Goal: Task Accomplishment & Management: Use online tool/utility

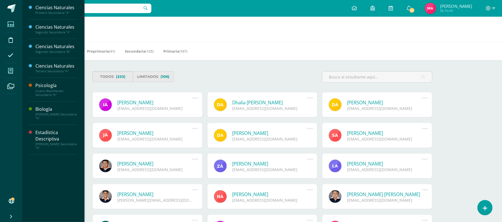
click at [13, 72] on span at bounding box center [10, 71] width 13 height 13
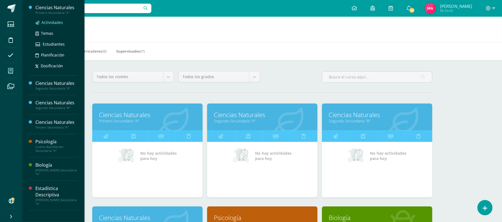
click at [43, 23] on span "Actividades" at bounding box center [52, 22] width 21 height 5
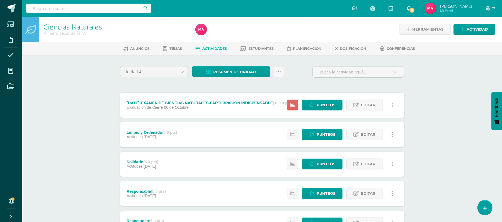
click at [43, 23] on div "Ciencias Naturales Primero Secundaria "A"" at bounding box center [116, 29] width 154 height 25
click at [278, 72] on icon at bounding box center [278, 71] width 5 height 5
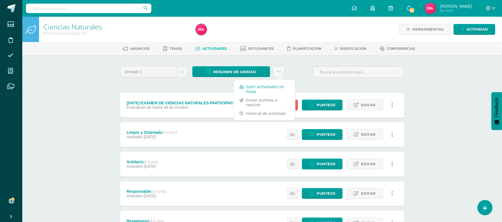
click at [278, 88] on link "Subir actividades en masa" at bounding box center [264, 88] width 61 height 13
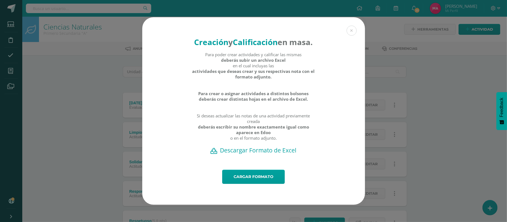
click at [254, 153] on h2 "Descargar Formato de Excel" at bounding box center [253, 151] width 203 height 8
click at [353, 28] on button at bounding box center [352, 31] width 10 height 10
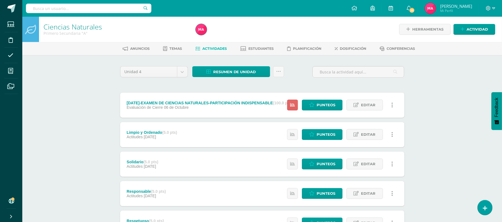
click at [394, 101] on link at bounding box center [392, 105] width 11 height 11
click at [367, 101] on span "Editar" at bounding box center [368, 105] width 14 height 10
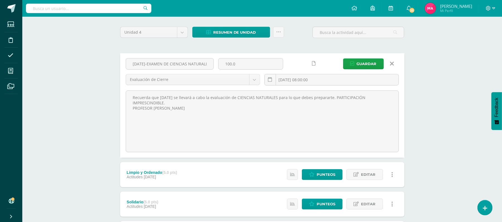
scroll to position [41, 0]
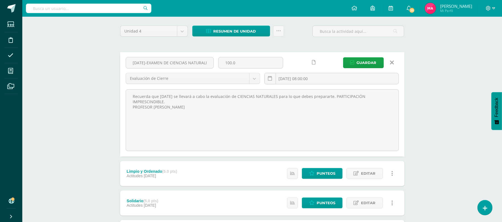
click at [315, 61] on icon at bounding box center [314, 62] width 4 height 5
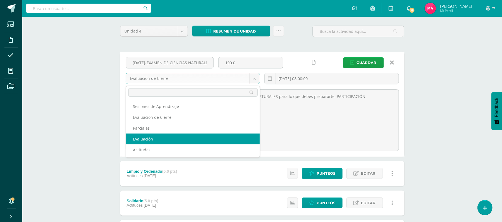
select select "200144"
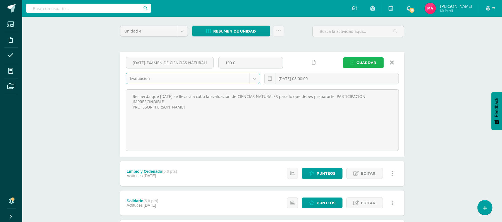
click at [358, 64] on span "Guardar" at bounding box center [367, 63] width 20 height 10
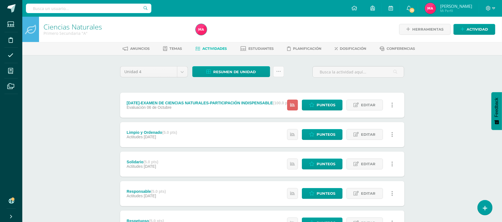
click at [281, 69] on link at bounding box center [278, 71] width 11 height 11
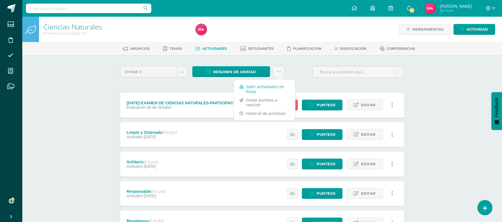
click at [271, 94] on link "Subir actividades en masa" at bounding box center [264, 88] width 61 height 13
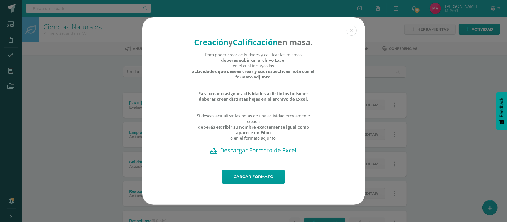
click at [267, 154] on h2 "Descargar Formato de Excel" at bounding box center [253, 151] width 203 height 8
click at [256, 181] on link "Cargar formato" at bounding box center [253, 177] width 63 height 14
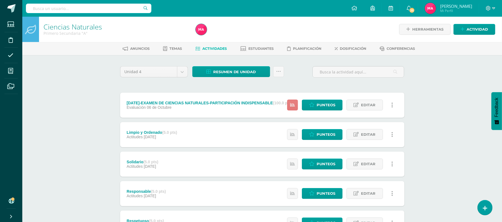
click at [294, 107] on icon at bounding box center [292, 105] width 5 height 5
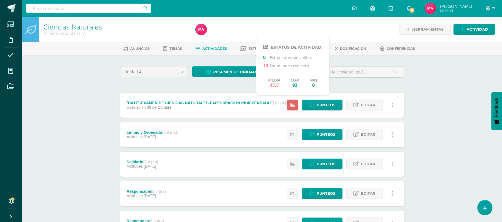
click at [427, 114] on div "Ciencias Naturales Primero Secundaria "A" Herramientas Detalle de asistencias A…" at bounding box center [262, 218] width 480 height 402
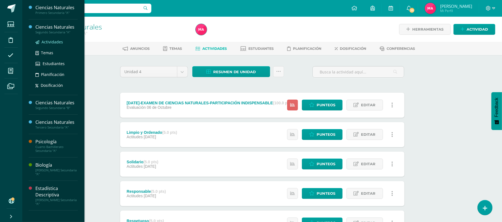
click at [52, 44] on span "Actividades" at bounding box center [52, 41] width 21 height 5
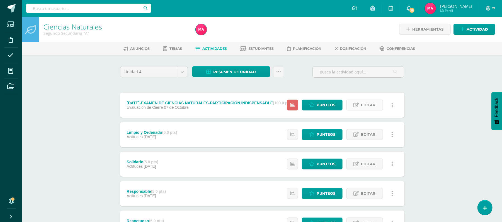
click at [379, 104] on link "Editar" at bounding box center [364, 105] width 37 height 11
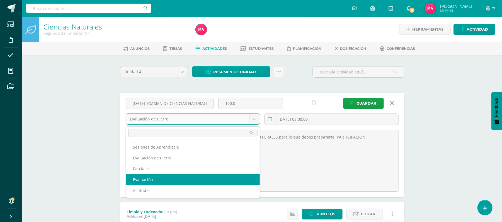
select select "198758"
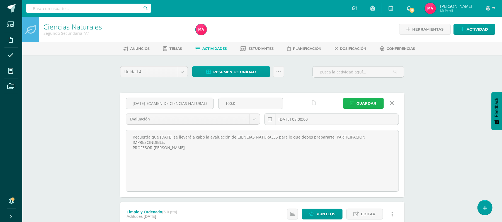
click at [368, 100] on span "Guardar" at bounding box center [367, 103] width 20 height 10
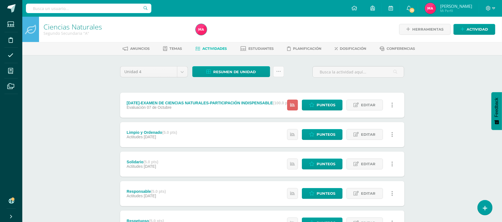
click at [283, 67] on link at bounding box center [278, 71] width 11 height 11
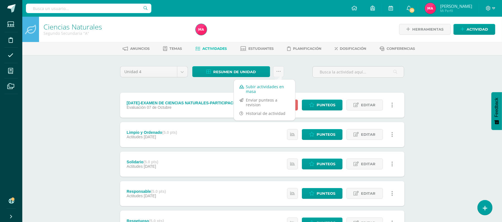
click at [271, 88] on link "Subir actividades en masa" at bounding box center [264, 88] width 61 height 13
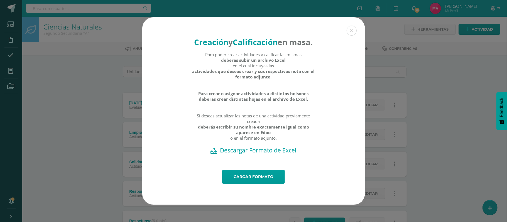
click at [251, 154] on h2 "Descargar Formato de Excel" at bounding box center [253, 151] width 203 height 8
click at [266, 184] on link "Cargar formato" at bounding box center [253, 177] width 63 height 14
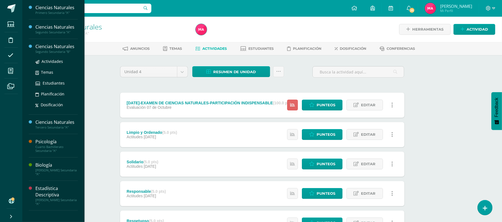
click at [51, 57] on div "Actividades Temas Estudiantes Planificación Dosificación" at bounding box center [56, 82] width 42 height 56
click at [54, 59] on span "Actividades" at bounding box center [52, 61] width 21 height 5
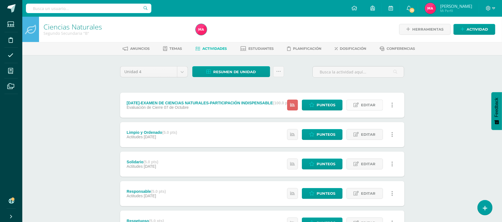
click at [374, 106] on span "Editar" at bounding box center [368, 105] width 14 height 10
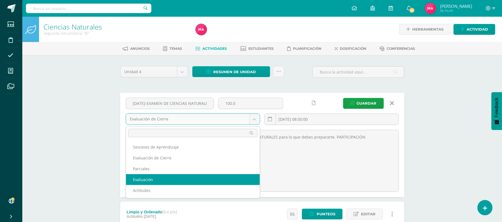
select select "198736"
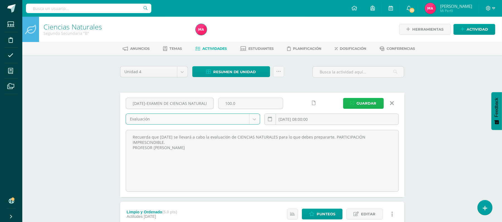
click at [370, 107] on span "Guardar" at bounding box center [367, 103] width 20 height 10
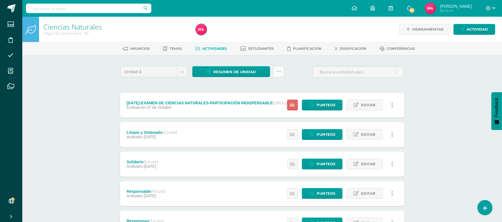
click at [277, 70] on icon at bounding box center [278, 71] width 5 height 5
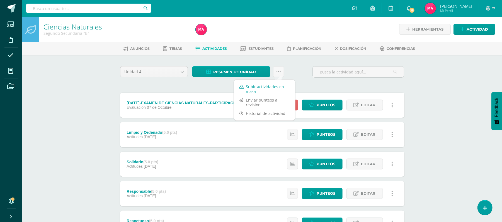
click at [278, 86] on link "Subir actividades en masa" at bounding box center [264, 88] width 61 height 13
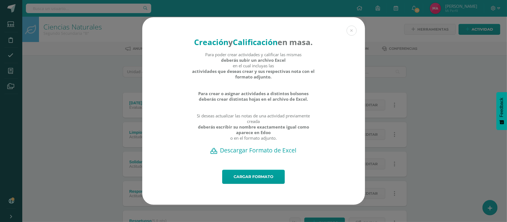
click at [260, 154] on h2 "Descargar Formato de Excel" at bounding box center [253, 151] width 203 height 8
click at [254, 181] on link "Cargar formato" at bounding box center [253, 177] width 63 height 14
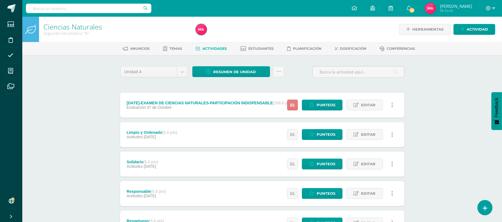
click at [297, 102] on link at bounding box center [292, 105] width 11 height 11
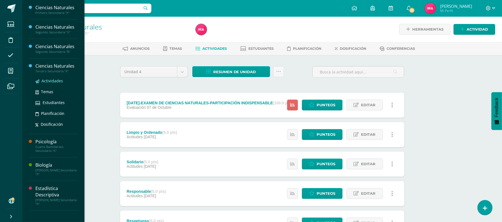
click at [55, 80] on span "Actividades" at bounding box center [52, 80] width 21 height 5
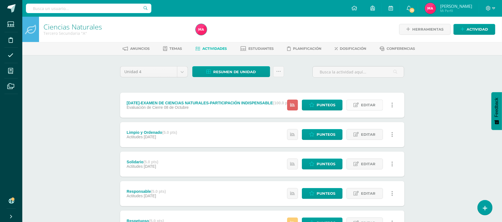
click at [375, 104] on span "Editar" at bounding box center [368, 105] width 14 height 10
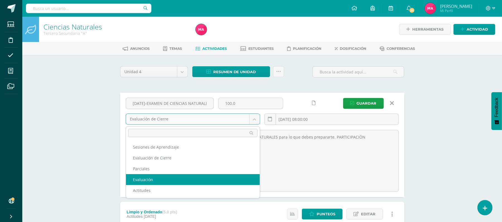
select select "199198"
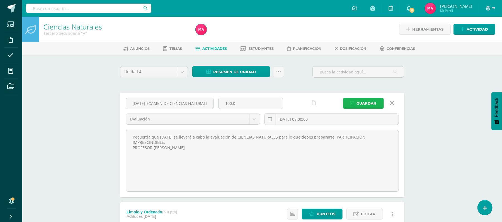
click at [366, 104] on span "Guardar" at bounding box center [367, 103] width 20 height 10
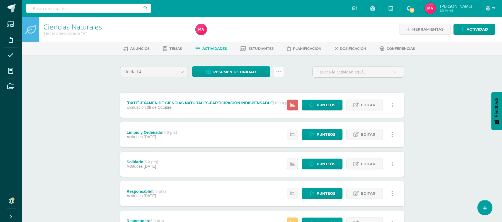
click at [280, 73] on link at bounding box center [278, 71] width 11 height 11
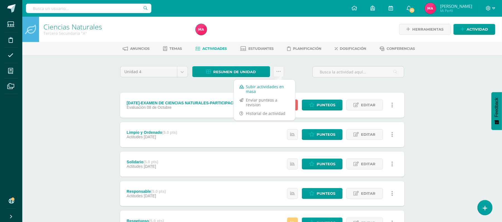
click at [258, 86] on link "Subir actividades en masa" at bounding box center [264, 88] width 61 height 13
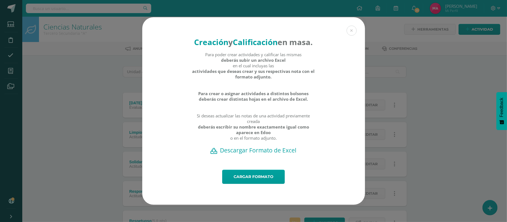
click at [263, 152] on h2 "Descargar Formato de Excel" at bounding box center [253, 151] width 203 height 8
click at [261, 182] on link "Cargar formato" at bounding box center [253, 177] width 63 height 14
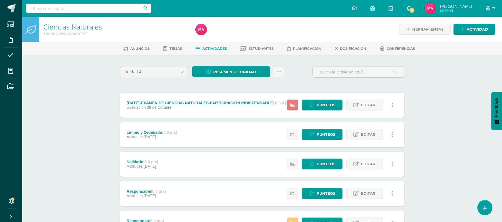
click at [290, 105] on link at bounding box center [292, 105] width 11 height 11
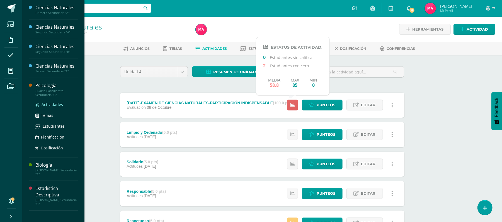
click at [56, 106] on span "Actividades" at bounding box center [52, 104] width 21 height 5
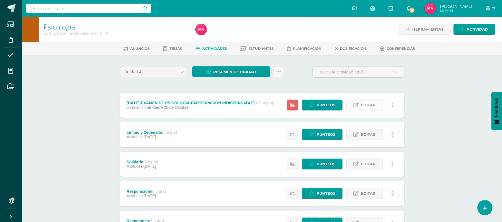
click at [361, 103] on span "Editar" at bounding box center [368, 105] width 14 height 10
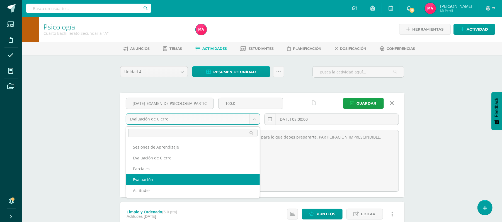
select select "199440"
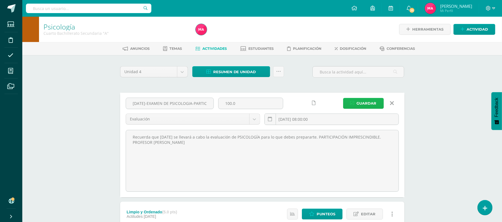
click at [365, 103] on span "Guardar" at bounding box center [367, 103] width 20 height 10
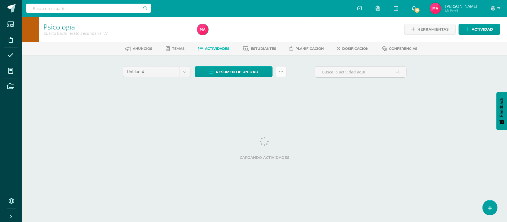
drag, startPoint x: 0, startPoint y: 0, endPoint x: 281, endPoint y: 72, distance: 290.5
click at [281, 72] on icon at bounding box center [281, 71] width 5 height 5
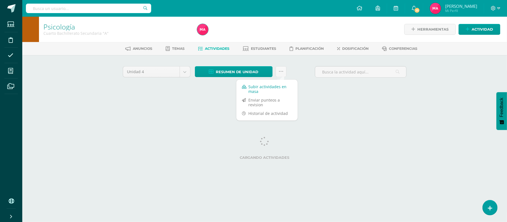
click at [269, 91] on link "Subir actividades en masa" at bounding box center [267, 88] width 61 height 13
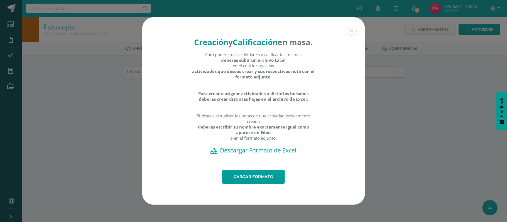
click at [253, 160] on div "Creación y Calificación en masa. Para poder crear actividades y calificar las m…" at bounding box center [253, 93] width 223 height 153
click at [248, 154] on h2 "Descargar Formato de Excel" at bounding box center [253, 151] width 203 height 8
click at [244, 179] on link "Cargar formato" at bounding box center [253, 177] width 63 height 14
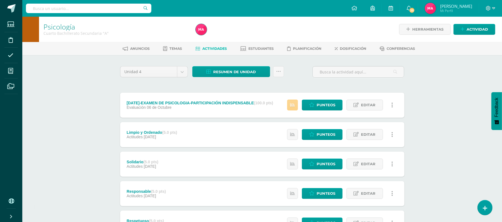
click at [295, 104] on icon at bounding box center [292, 105] width 5 height 5
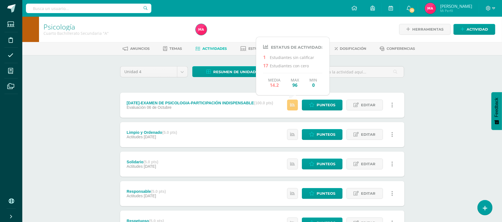
click at [428, 82] on div "Psicología Cuarto Bachillerato Secundaria "A" Herramientas Detalle de asistenci…" at bounding box center [262, 218] width 480 height 402
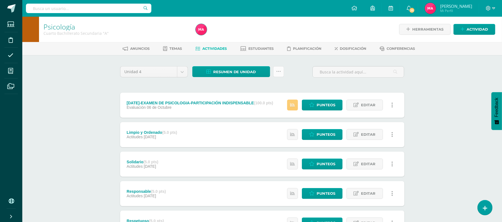
click at [283, 71] on link at bounding box center [278, 71] width 11 height 11
click at [278, 90] on link "Subir actividades en masa" at bounding box center [264, 88] width 61 height 13
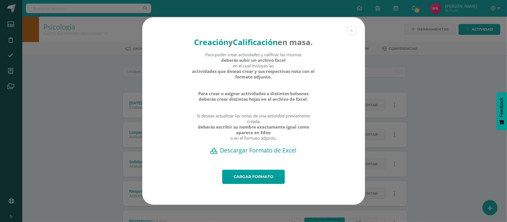
click at [253, 154] on h2 "Descargar Formato de Excel" at bounding box center [253, 151] width 203 height 8
click at [260, 182] on link "Cargar formato" at bounding box center [253, 177] width 63 height 14
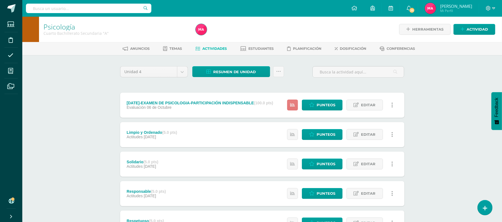
click at [290, 103] on icon at bounding box center [292, 105] width 5 height 5
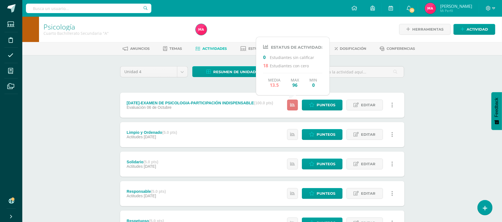
click at [290, 103] on icon at bounding box center [292, 105] width 5 height 5
